Goal: Understand process/instructions: Learn how to perform a task or action

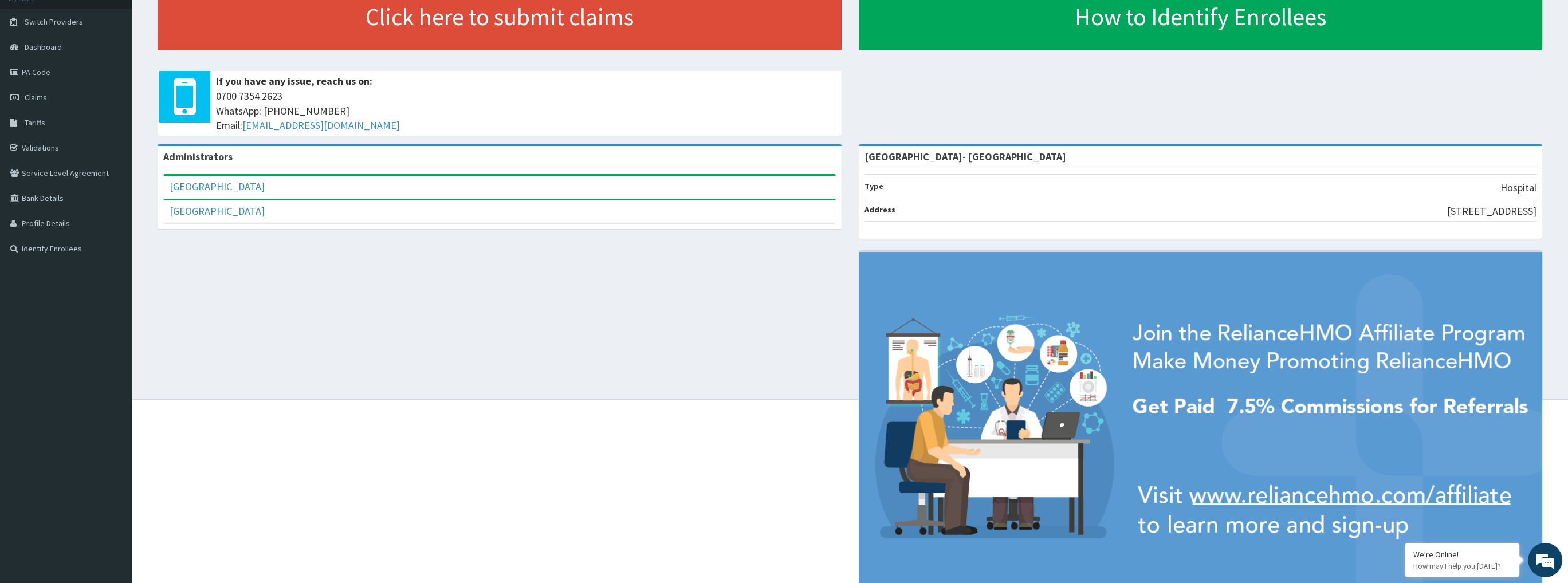
scroll to position [77, 0]
click at [234, 187] on link "[GEOGRAPHIC_DATA]" at bounding box center [217, 187] width 95 height 13
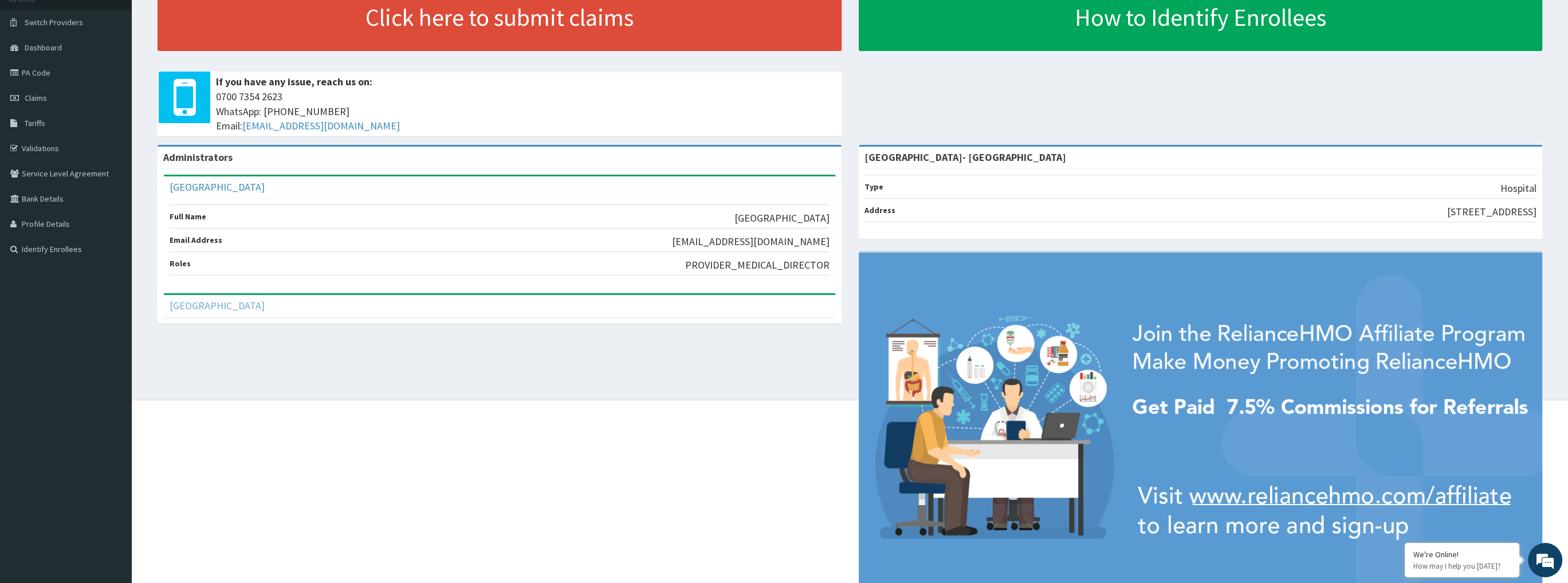
click at [235, 301] on link "[GEOGRAPHIC_DATA]" at bounding box center [217, 306] width 95 height 13
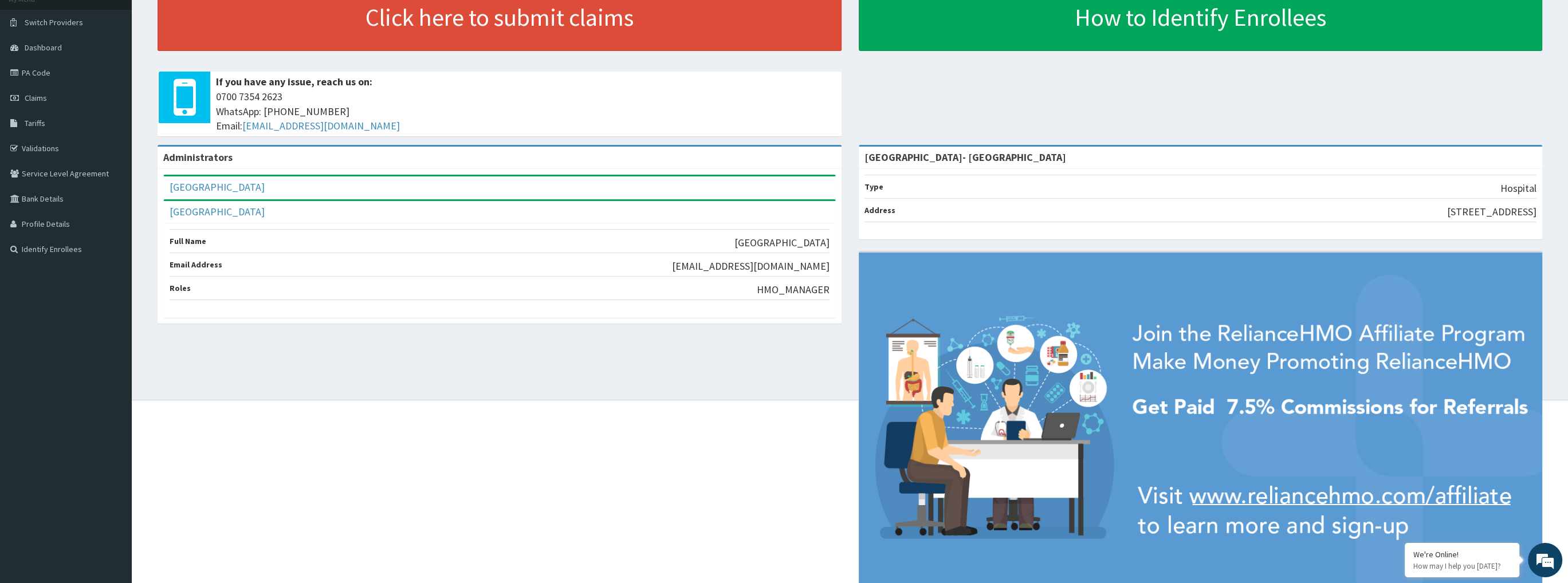
click at [249, 410] on div "Administrators New Day Medical Centre Full Name New Day Medical Centre Email Ad…" at bounding box center [849, 383] width 1419 height 477
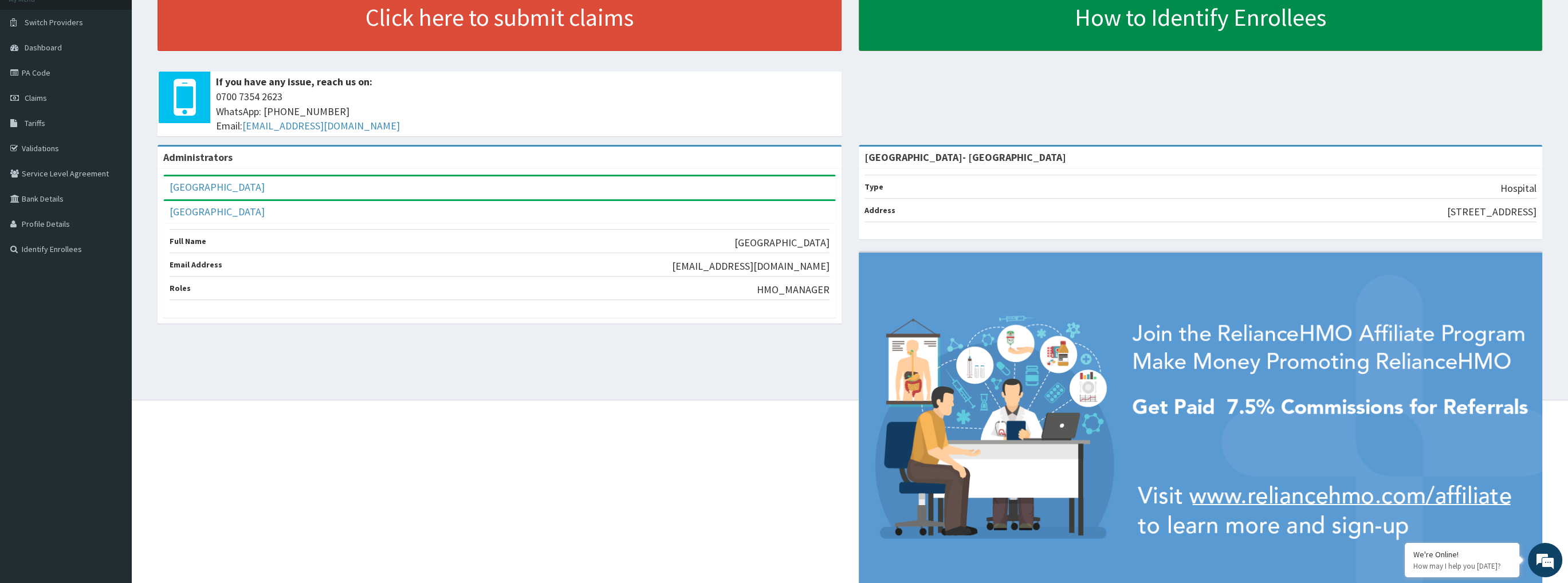
click at [1157, 8] on link "How to Identify Enrollees" at bounding box center [1201, 17] width 684 height 67
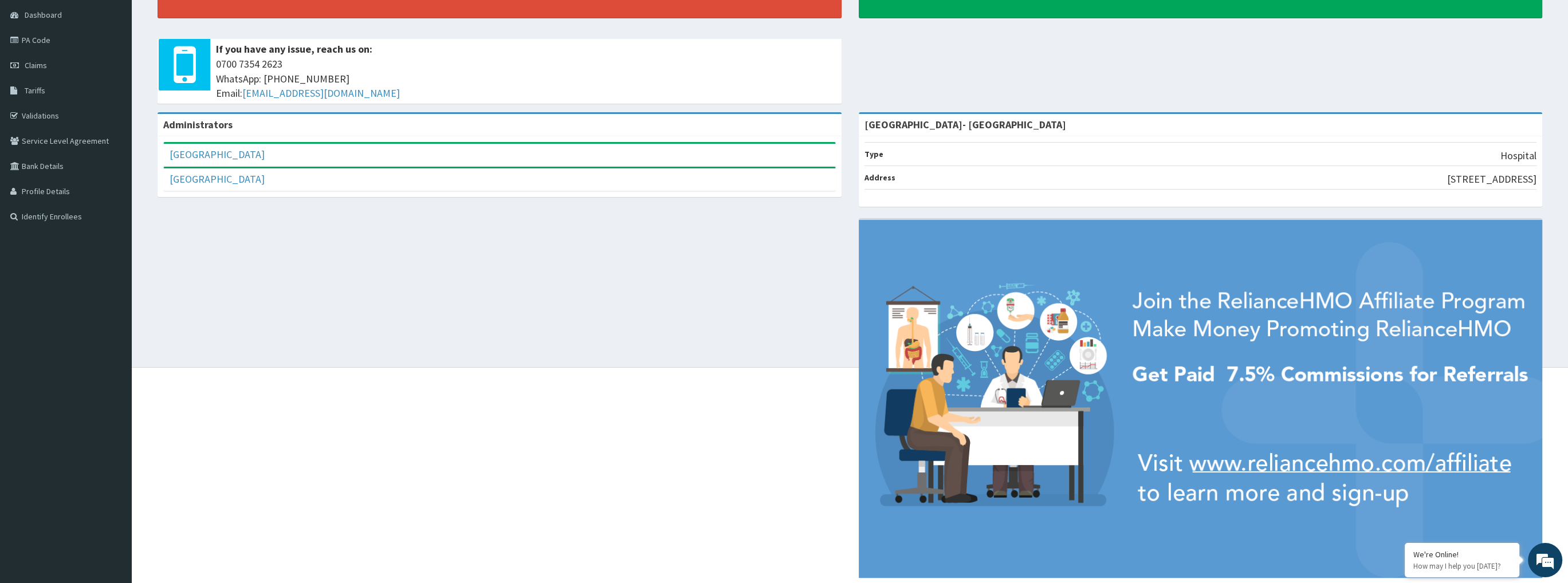
scroll to position [135, 0]
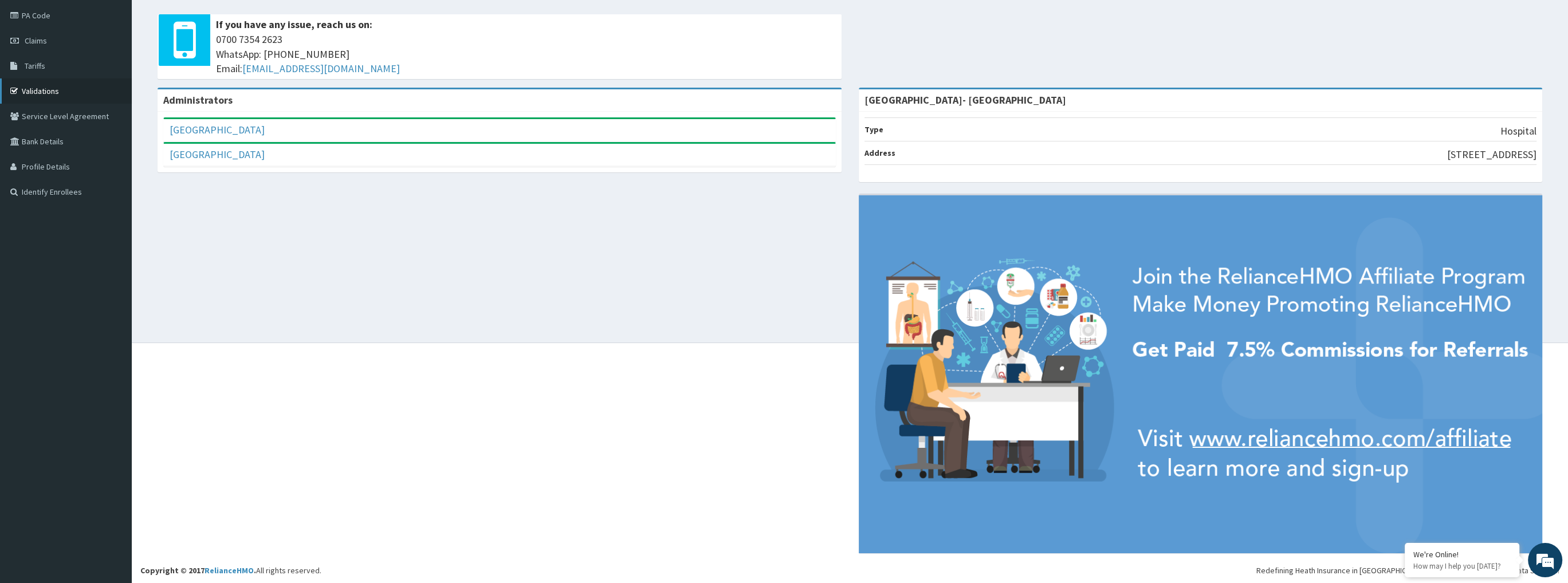
click at [30, 92] on link "Validations" at bounding box center [66, 91] width 132 height 25
